Goal: Information Seeking & Learning: Check status

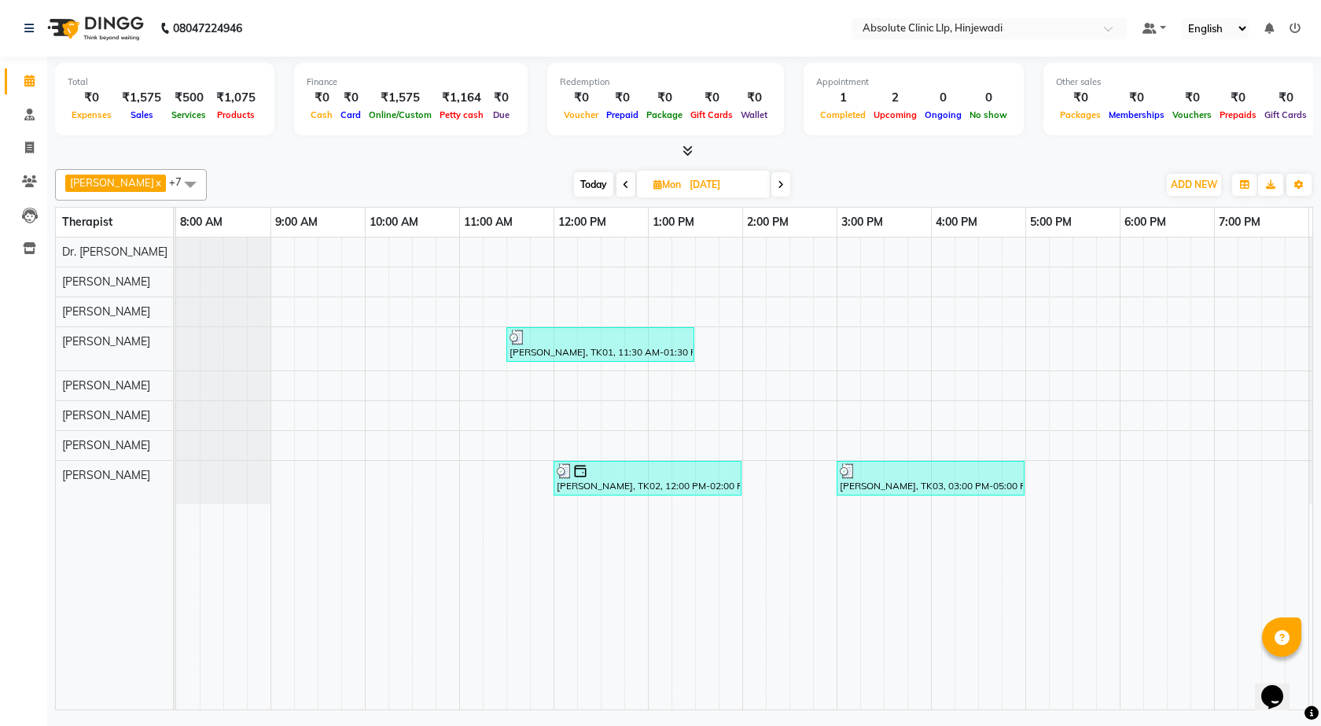
click at [497, 374] on div "[PERSON_NAME], TK01, 11:30 AM-01:30 PM, Slimming Treatment - Msculpt [PERSON_NA…" at bounding box center [789, 473] width 1227 height 472
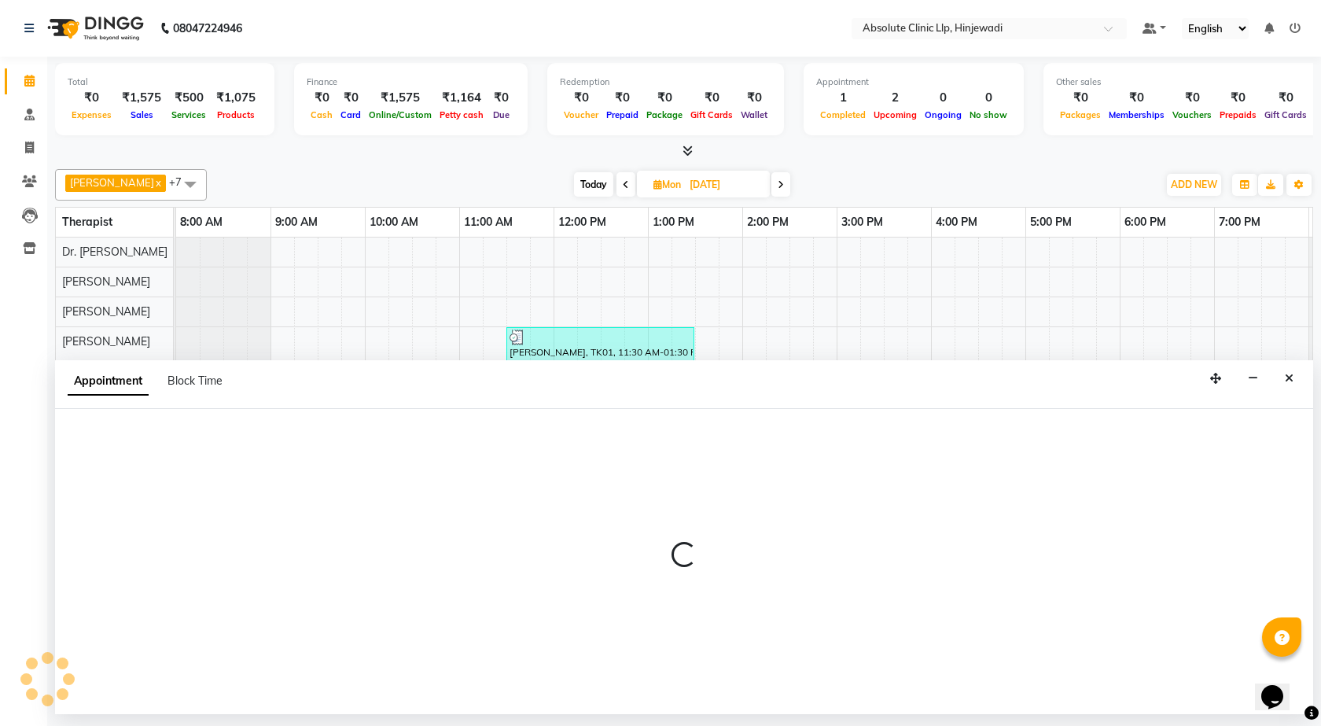
drag, startPoint x: 264, startPoint y: 143, endPoint x: 259, endPoint y: 235, distance: 92.2
click at [261, 160] on div "Total ₹0 Expenses ₹1,575 Sales ₹500 Services ₹1,075 Products Finance ₹0 Cash ₹0…" at bounding box center [684, 385] width 1274 height 657
select select "35922"
select select "tentative"
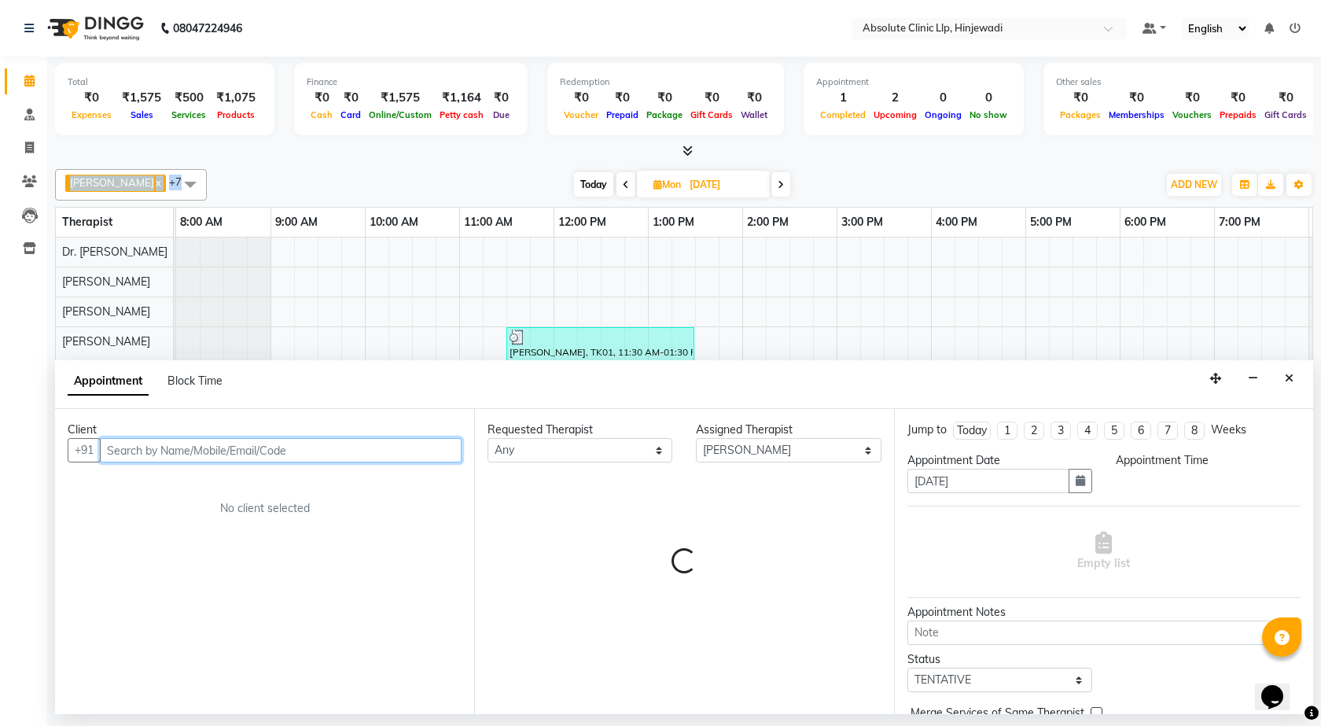
click at [176, 458] on input "text" at bounding box center [281, 450] width 362 height 24
select select "675"
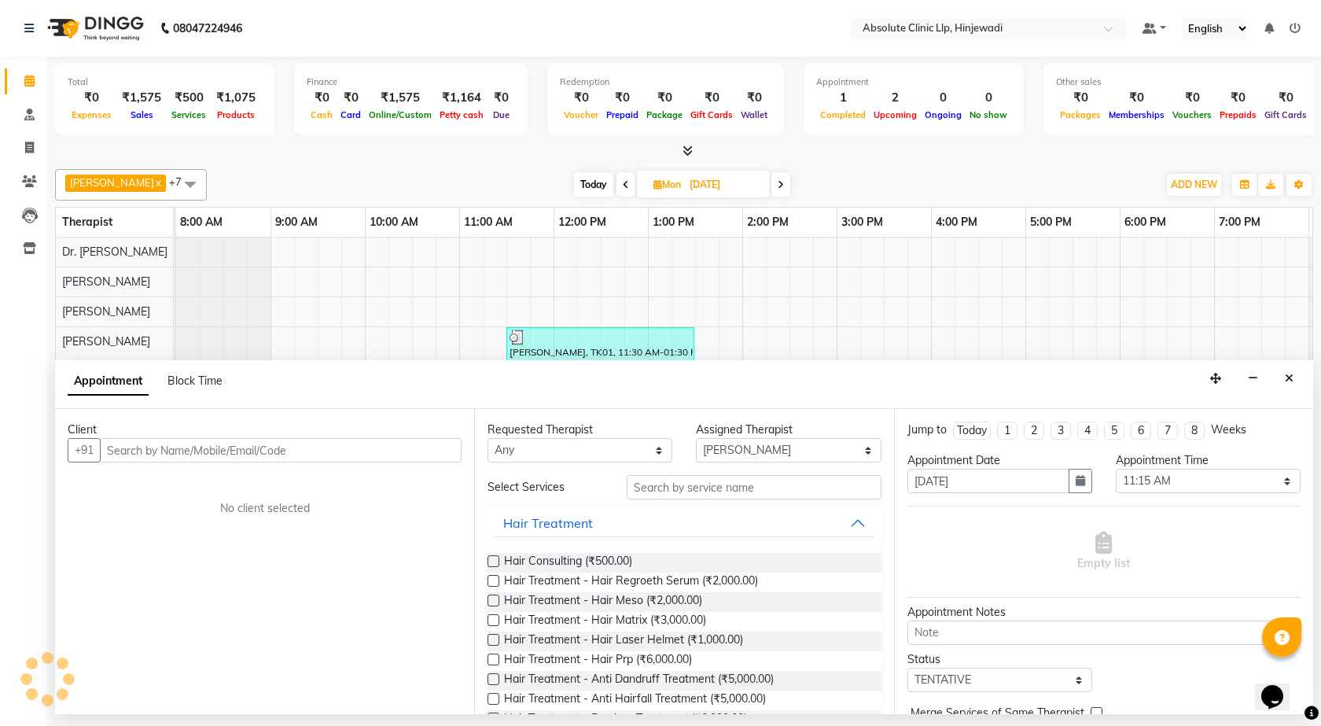
click at [1297, 376] on button "Close" at bounding box center [1289, 378] width 23 height 24
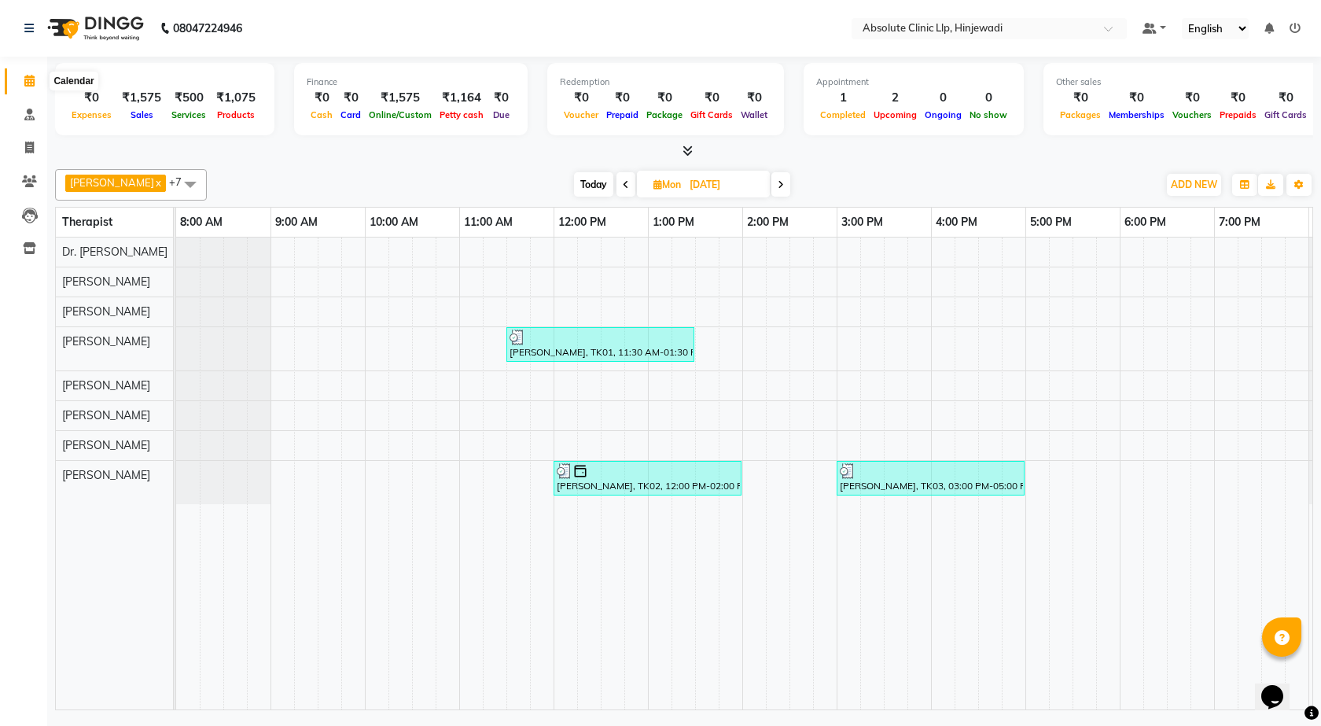
click at [24, 80] on icon at bounding box center [29, 81] width 10 height 12
click at [27, 183] on icon at bounding box center [29, 181] width 15 height 12
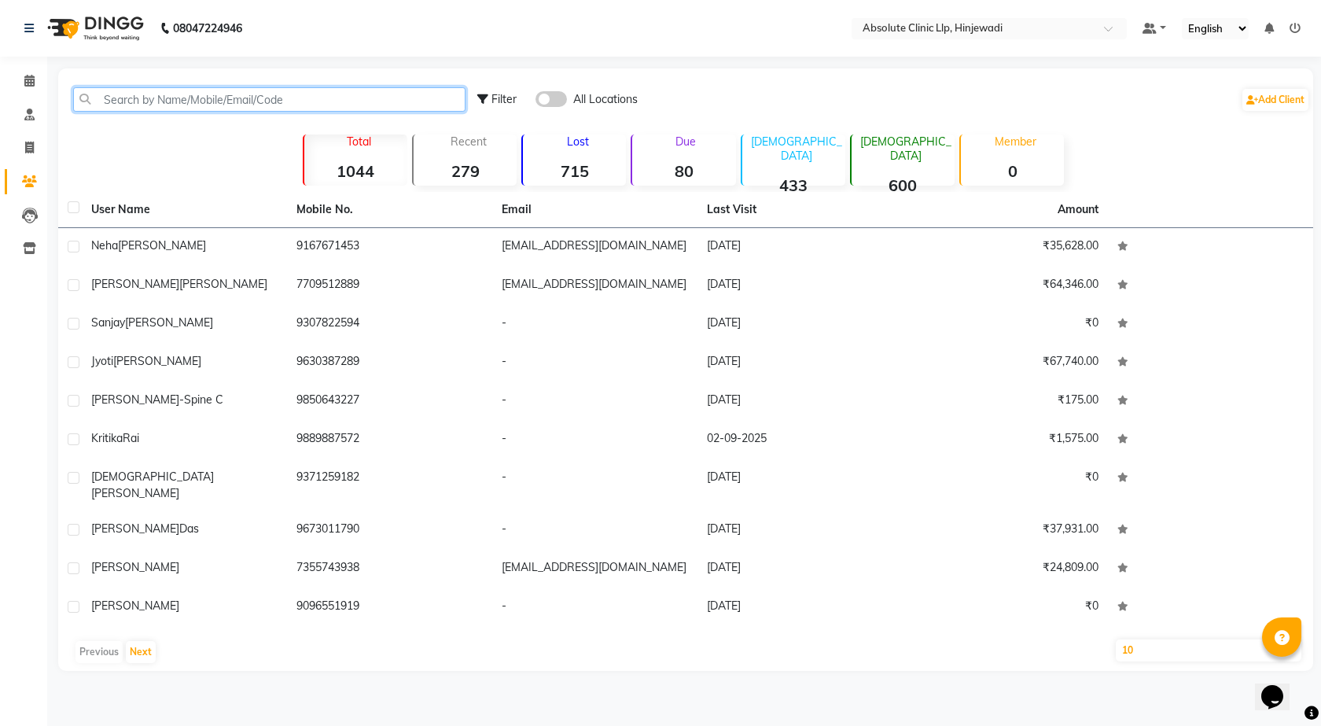
click at [254, 109] on input "text" at bounding box center [269, 99] width 392 height 24
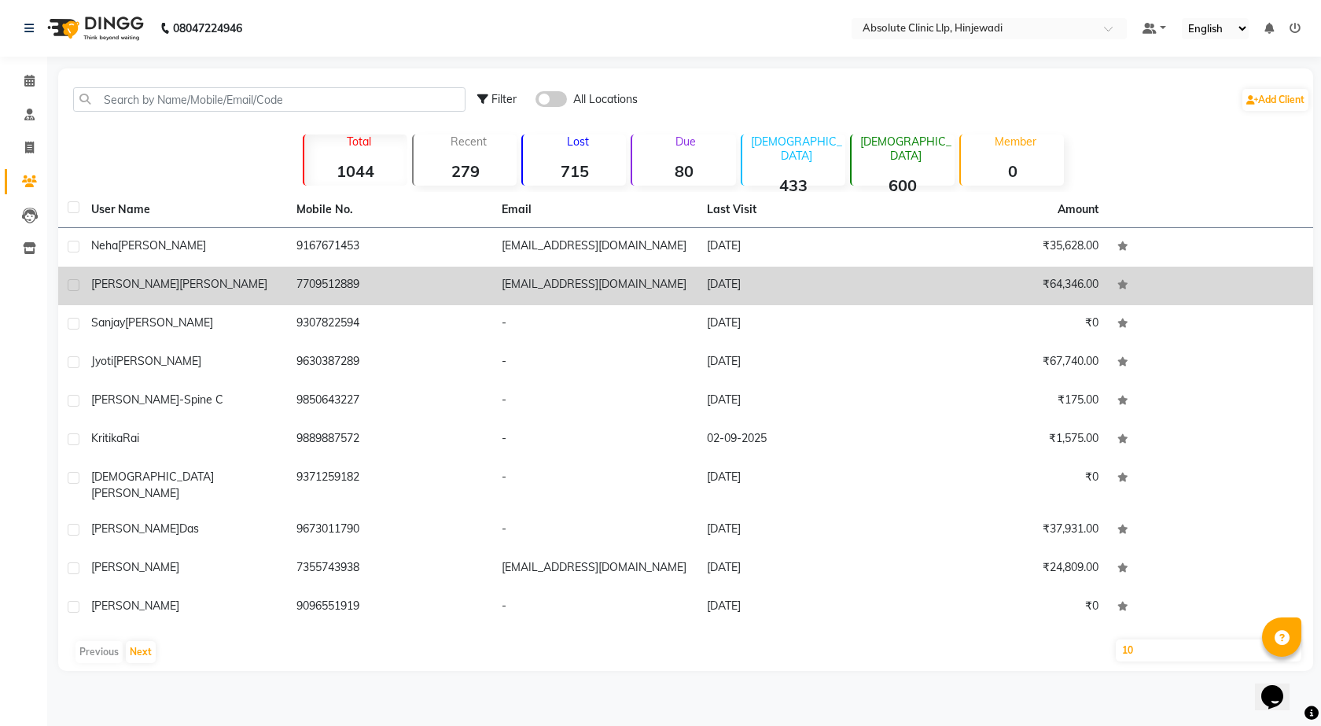
click at [415, 241] on td "9167671453" at bounding box center [389, 247] width 205 height 39
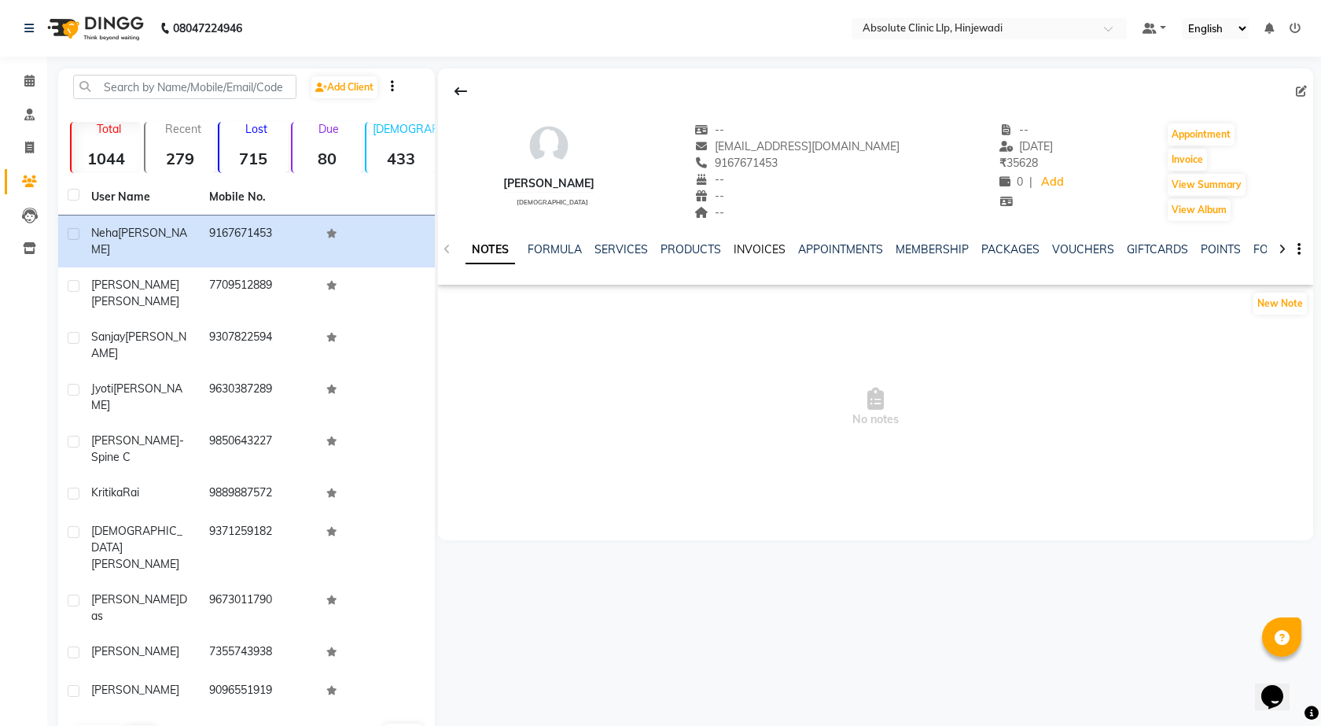
click at [767, 252] on link "INVOICES" at bounding box center [760, 249] width 52 height 14
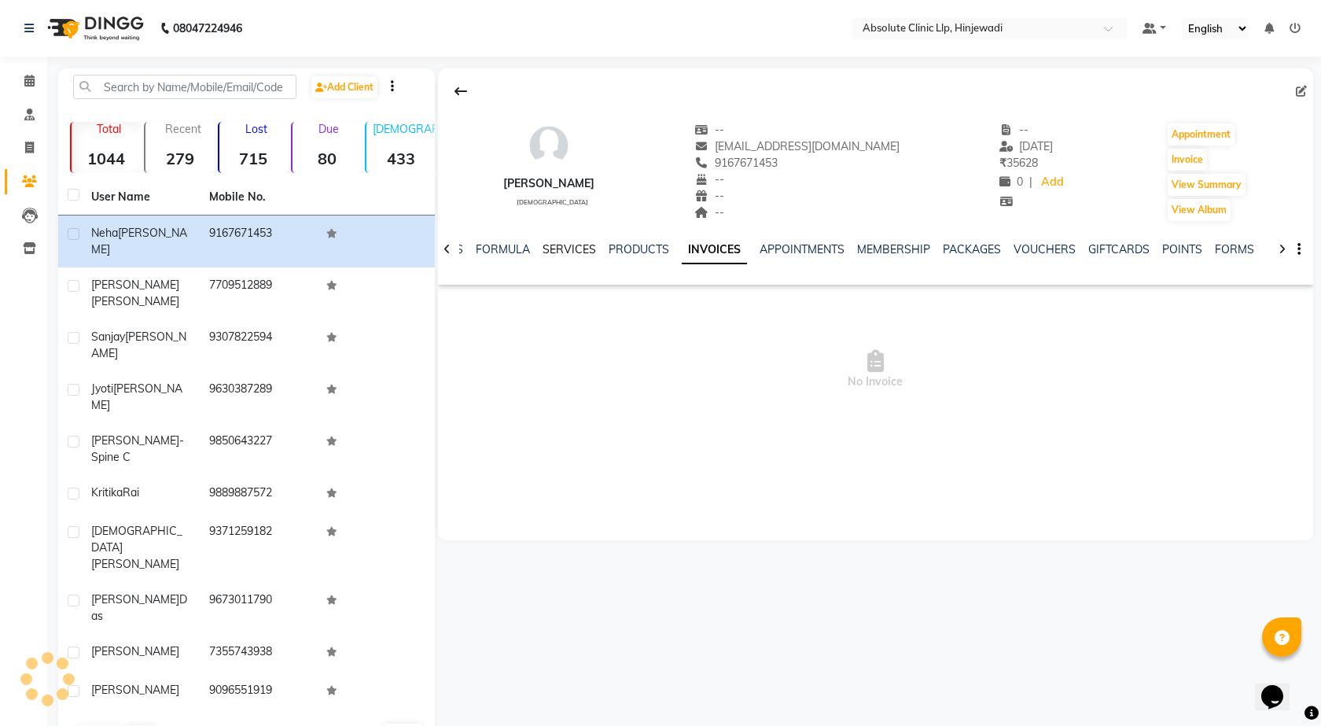
click at [574, 248] on link "SERVICES" at bounding box center [569, 249] width 53 height 14
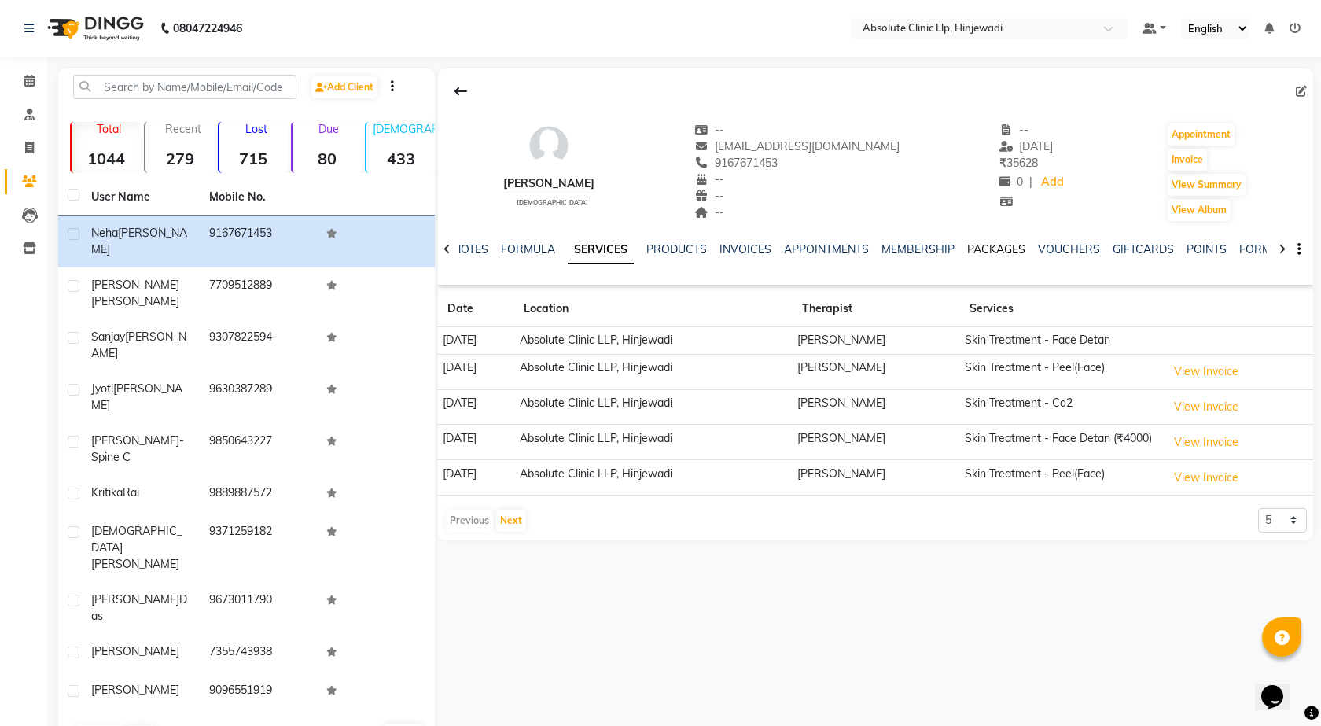
click at [993, 245] on link "PACKAGES" at bounding box center [996, 249] width 58 height 14
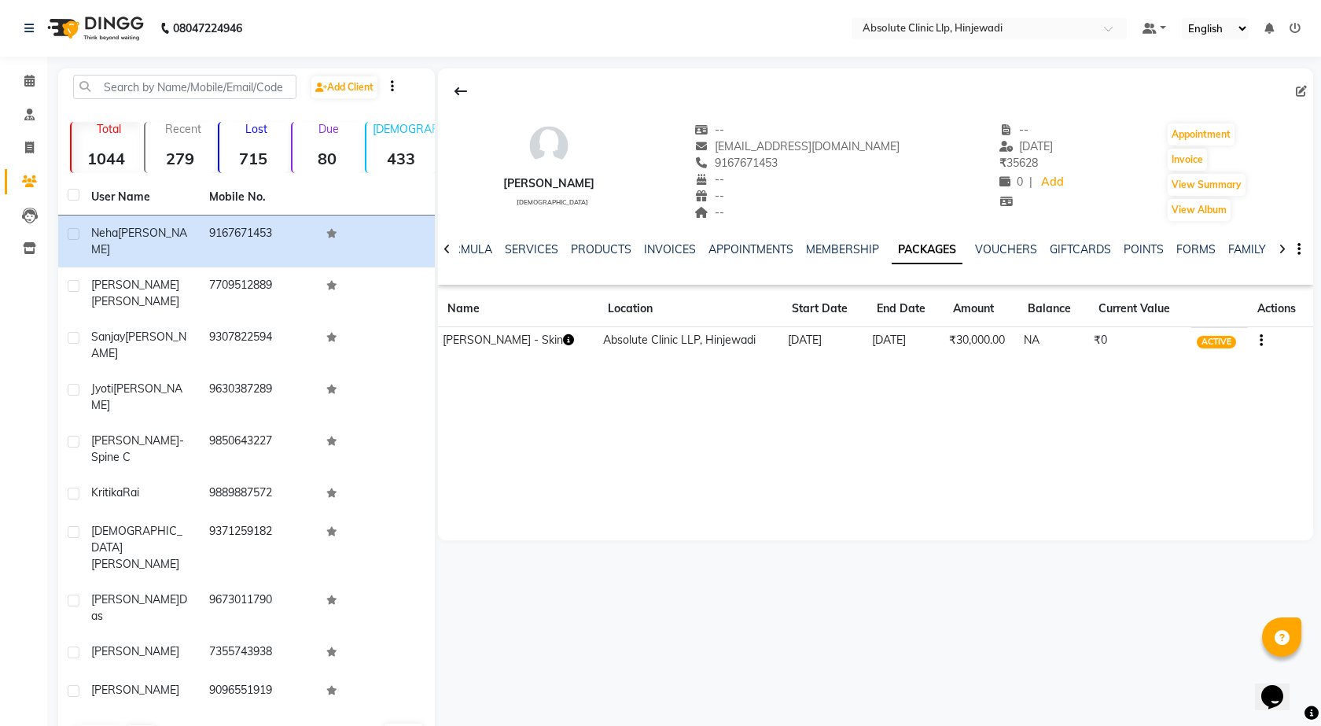
click at [563, 337] on icon "button" at bounding box center [568, 339] width 11 height 11
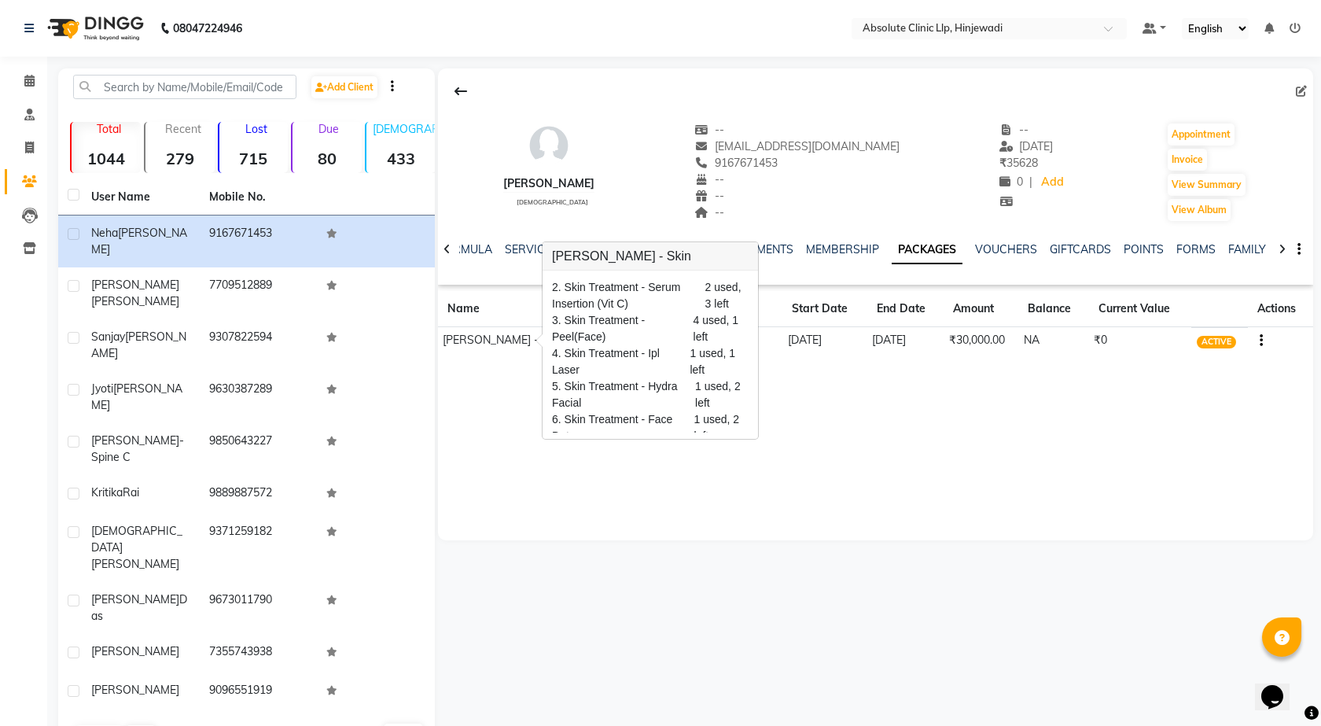
scroll to position [26, 0]
click at [1057, 451] on div "[PERSON_NAME] [DEMOGRAPHIC_DATA] -- [EMAIL_ADDRESS][DOMAIN_NAME] 9167671453 -- …" at bounding box center [875, 304] width 875 height 472
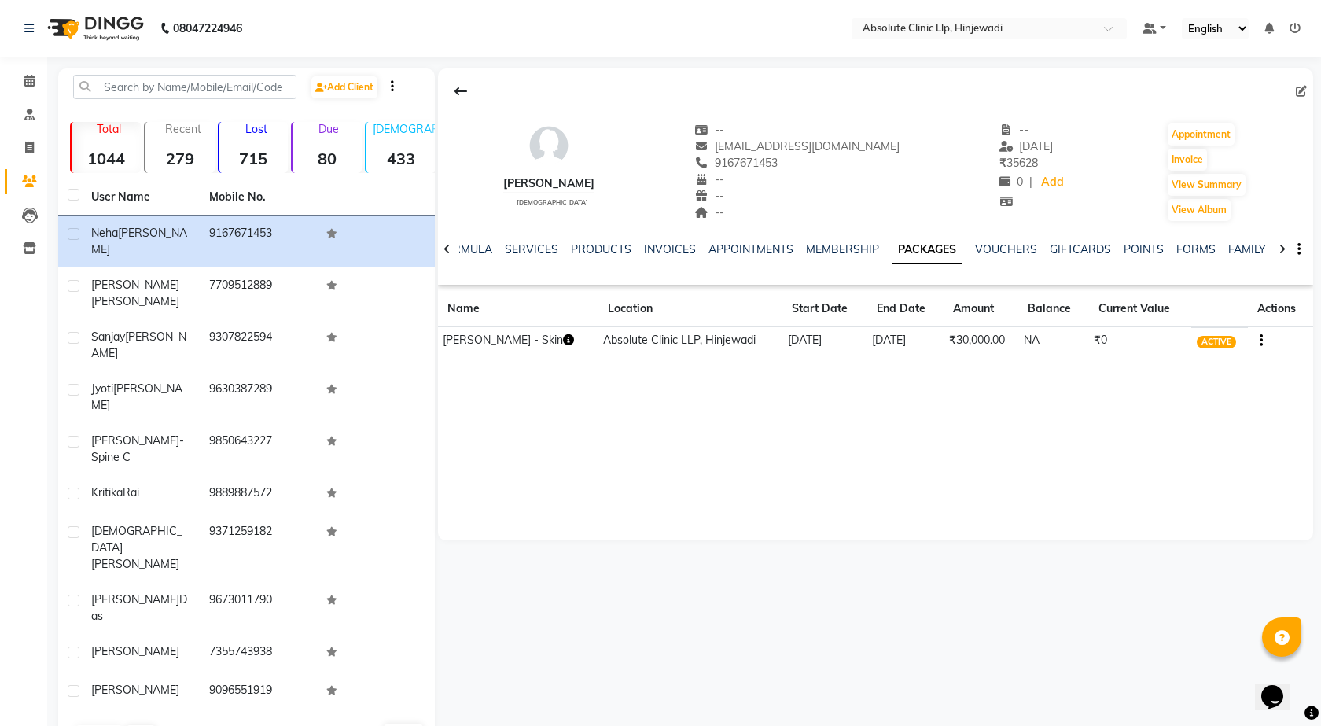
click at [30, 67] on li "Calendar" at bounding box center [23, 81] width 47 height 34
click at [30, 69] on link "Calendar" at bounding box center [24, 81] width 38 height 26
